Goal: Information Seeking & Learning: Learn about a topic

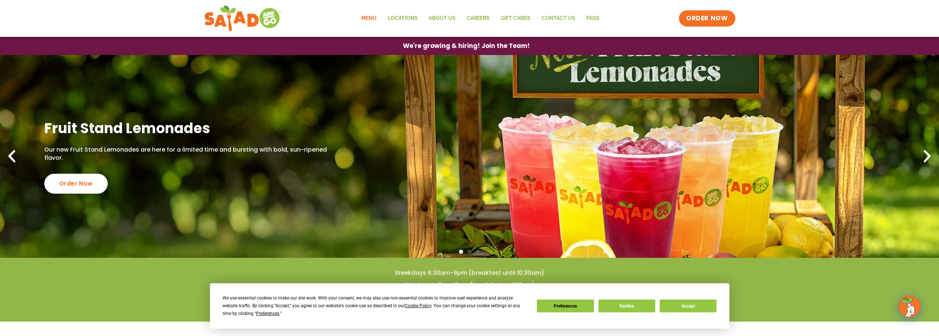
click at [368, 20] on link "Menu" at bounding box center [369, 18] width 27 height 17
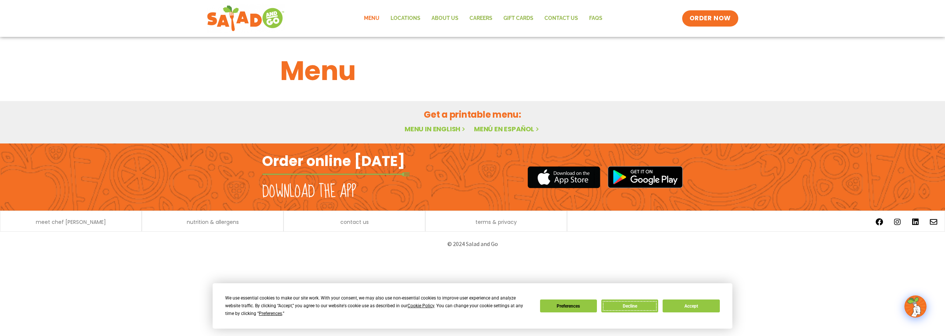
click at [634, 309] on button "Decline" at bounding box center [629, 306] width 57 height 13
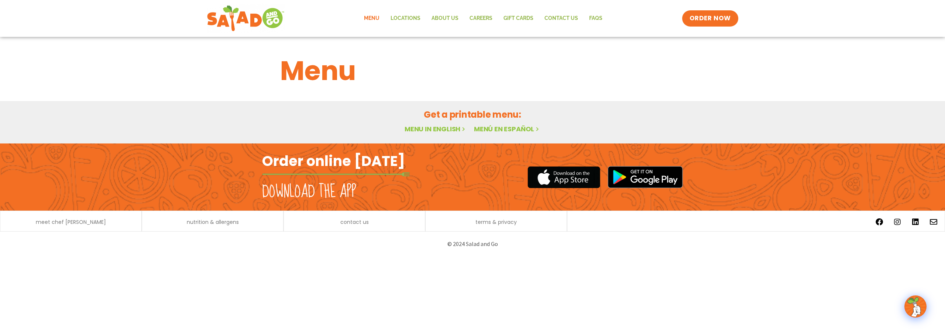
click at [434, 131] on link "Menu in English" at bounding box center [435, 128] width 62 height 9
